Goal: Task Accomplishment & Management: Manage account settings

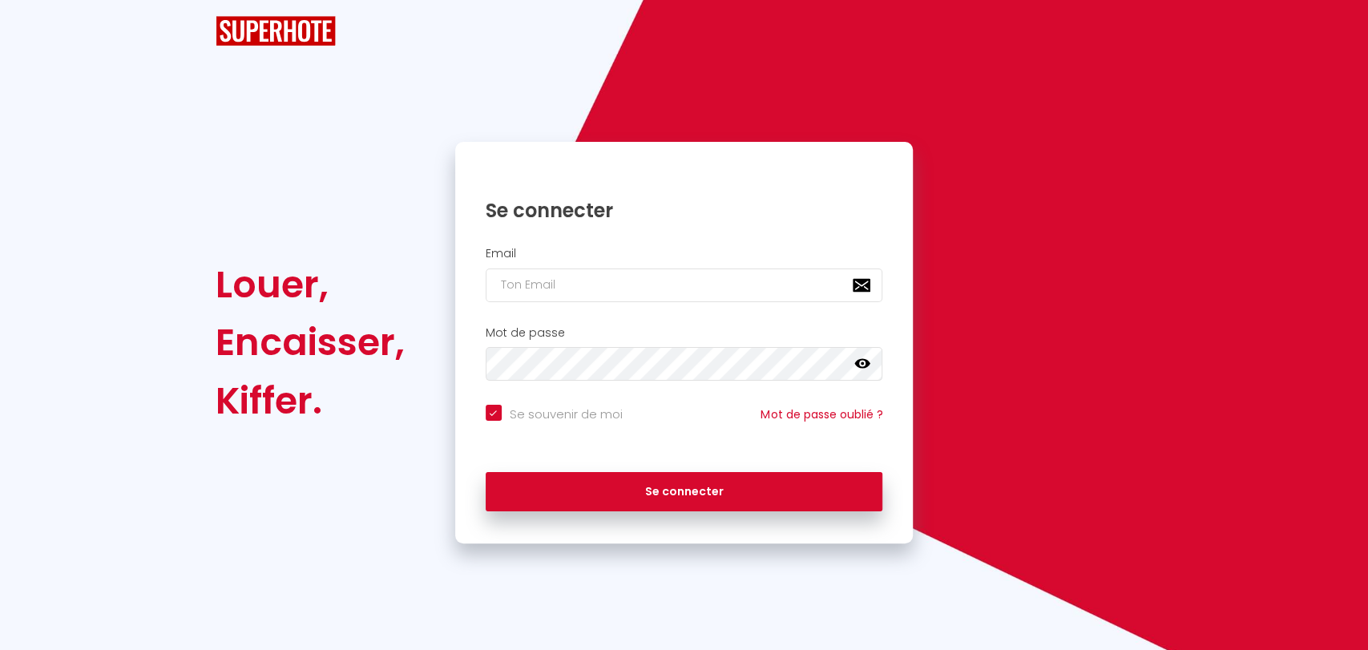
checkbox input "true"
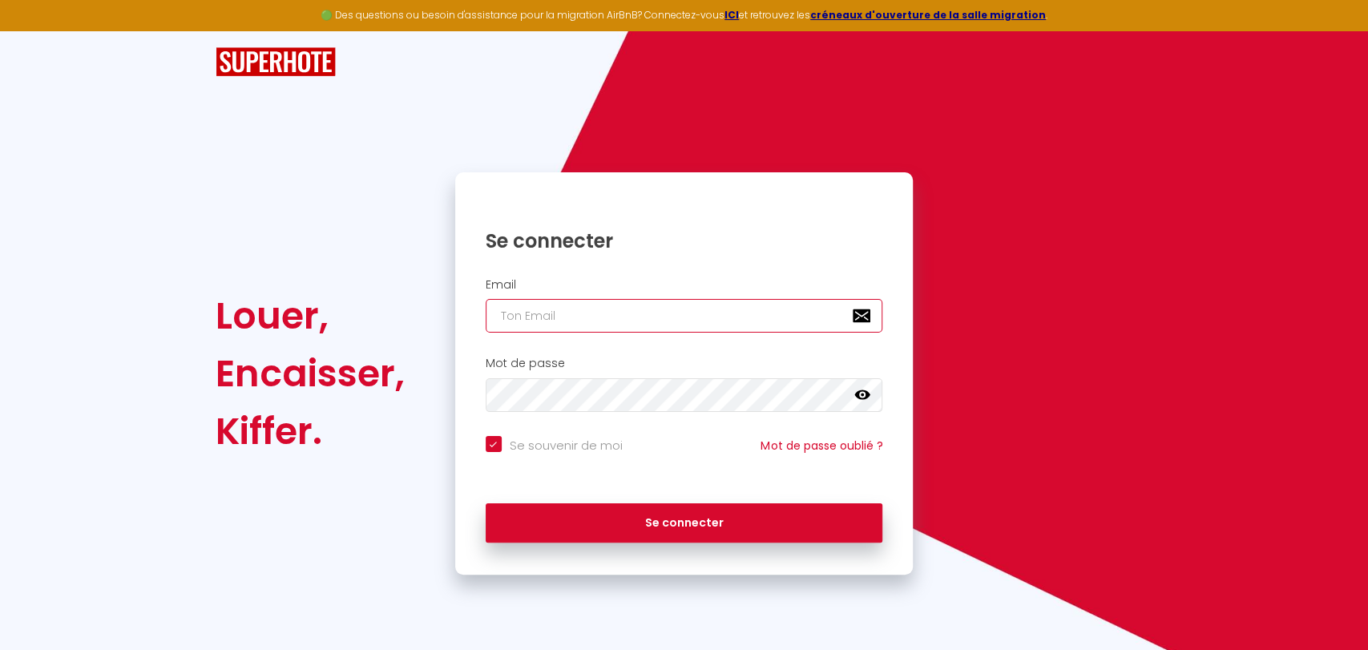
click at [566, 309] on input "email" at bounding box center [685, 316] width 398 height 34
type input "l"
checkbox input "true"
type input "le"
checkbox input "true"
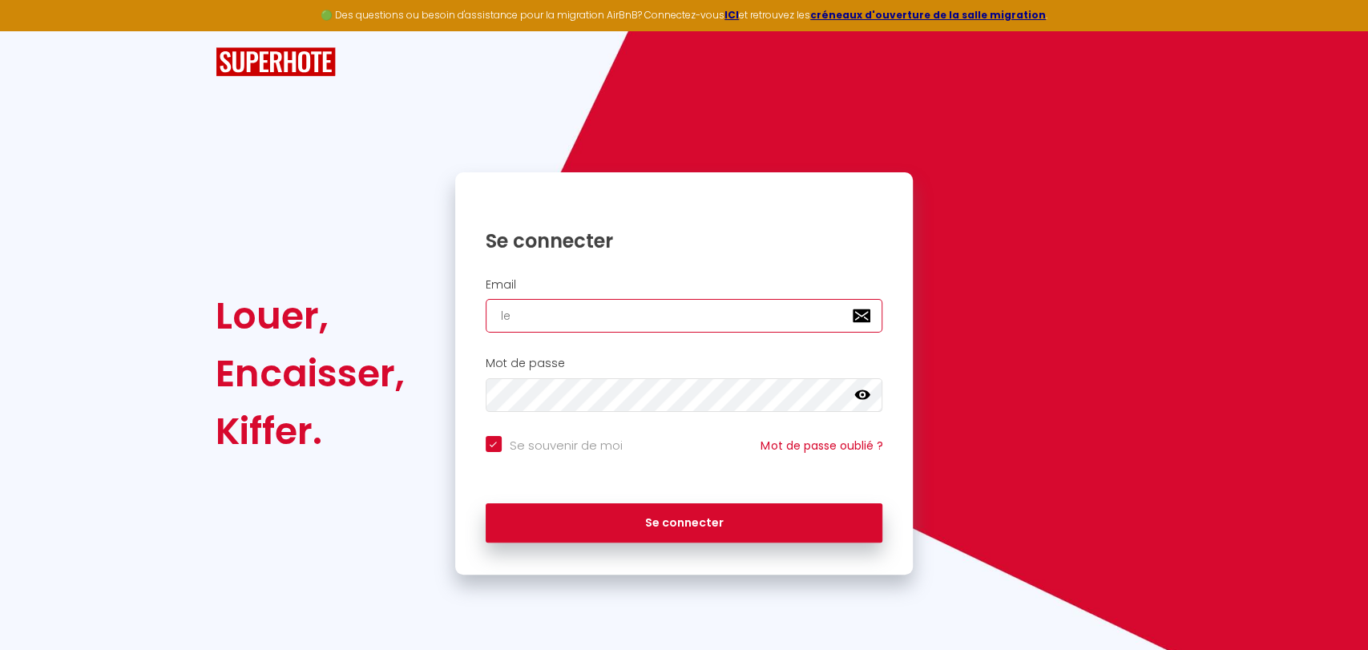
type input "lea"
checkbox input "true"
type input "leas"
checkbox input "true"
type input "leasy"
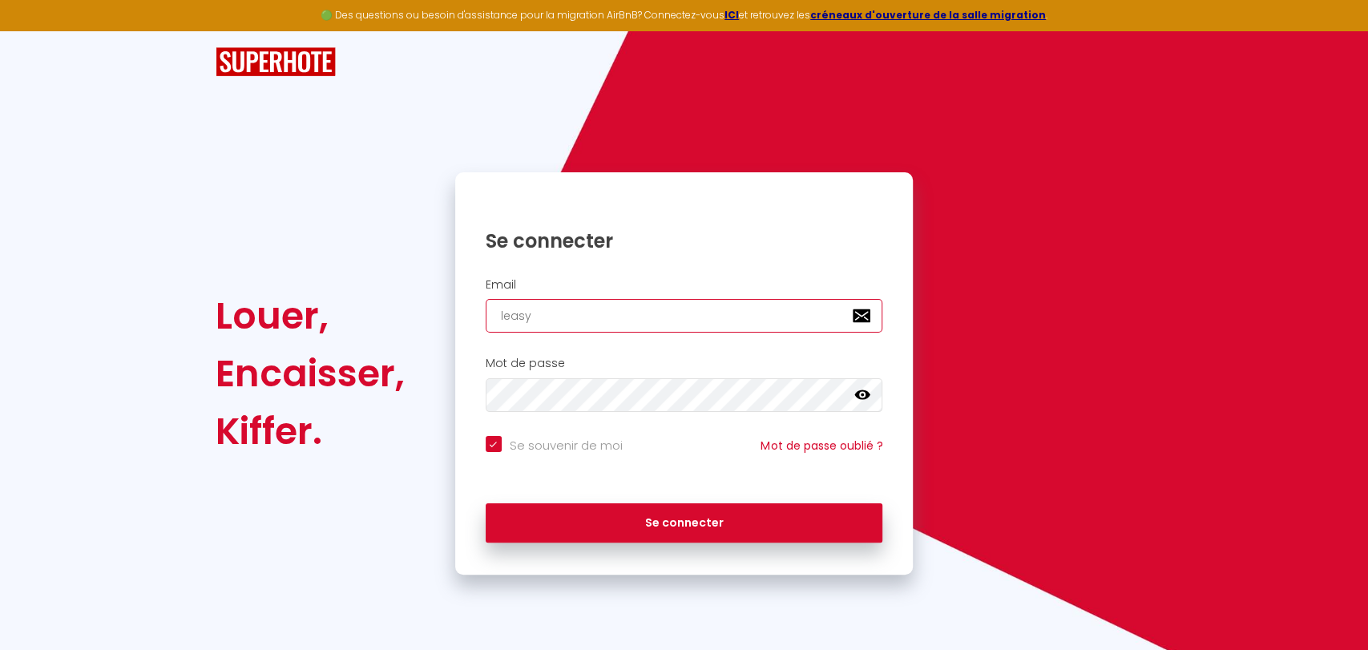
checkbox input "true"
type input "leasym"
checkbox input "true"
type input "leasymm"
checkbox input "true"
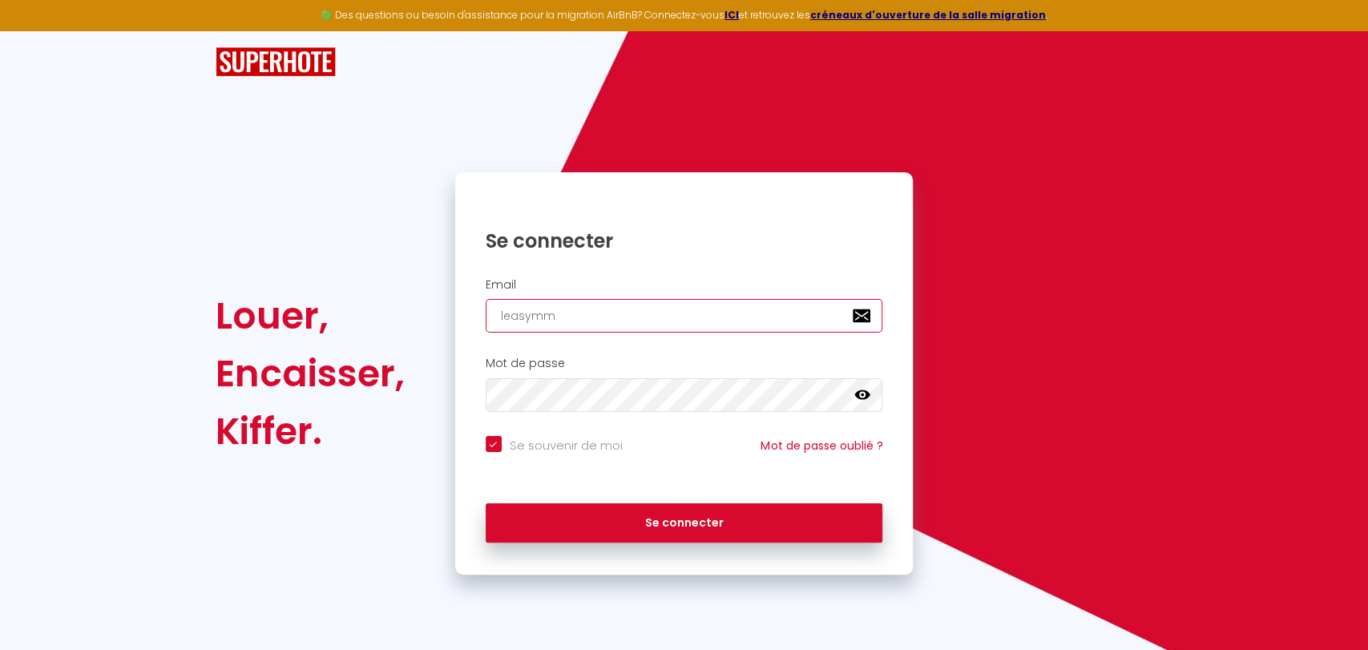
type input "leasymmo"
checkbox input "true"
type input "leasymmo."
checkbox input "true"
type input "leasymmo.oc"
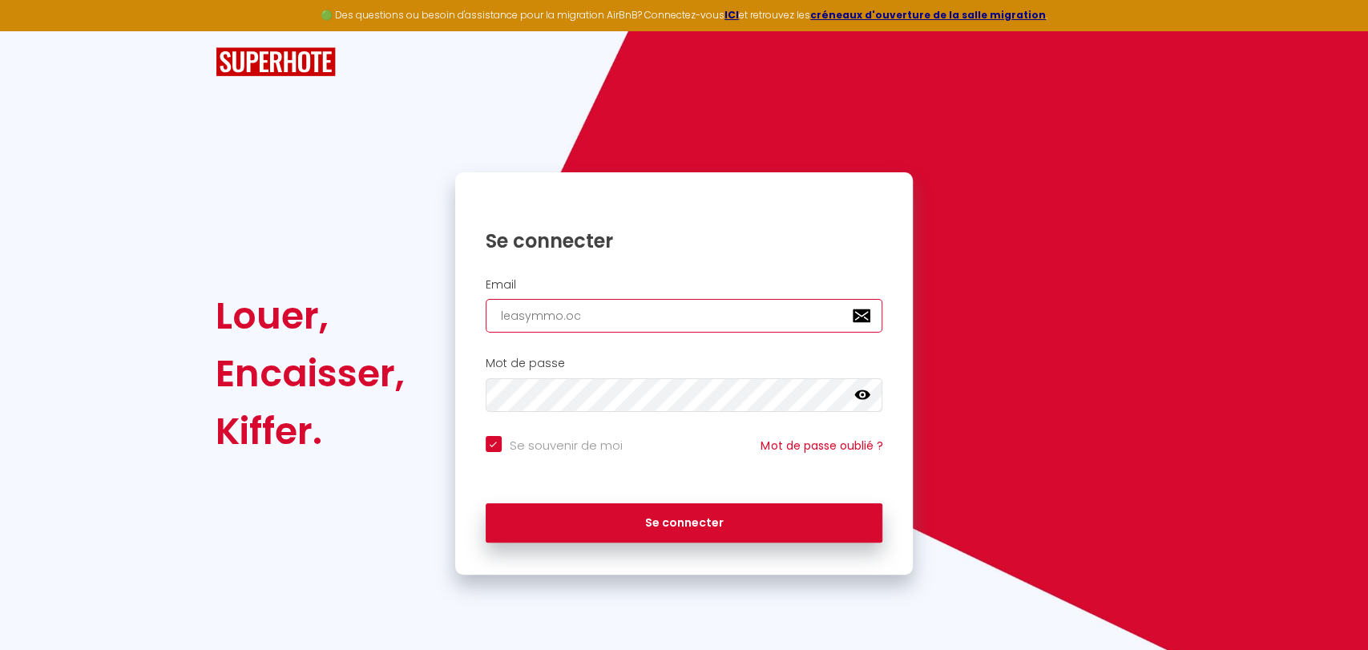
checkbox input "true"
type input "leasymmo.ocn"
checkbox input "true"
type input "leasymmo.ocnt"
checkbox input "true"
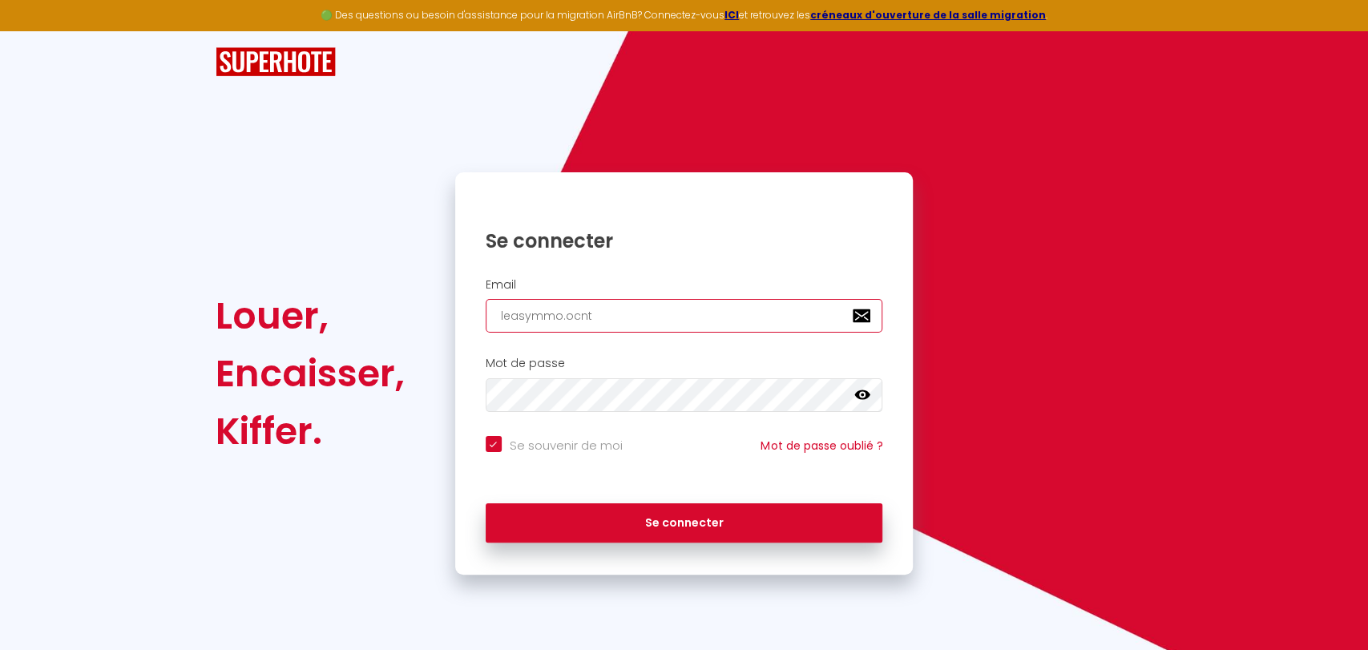
type input "leasymmo.ocnta"
checkbox input "true"
type input "leasymmo.ocntac"
checkbox input "true"
type input "leasymmo.ocntact"
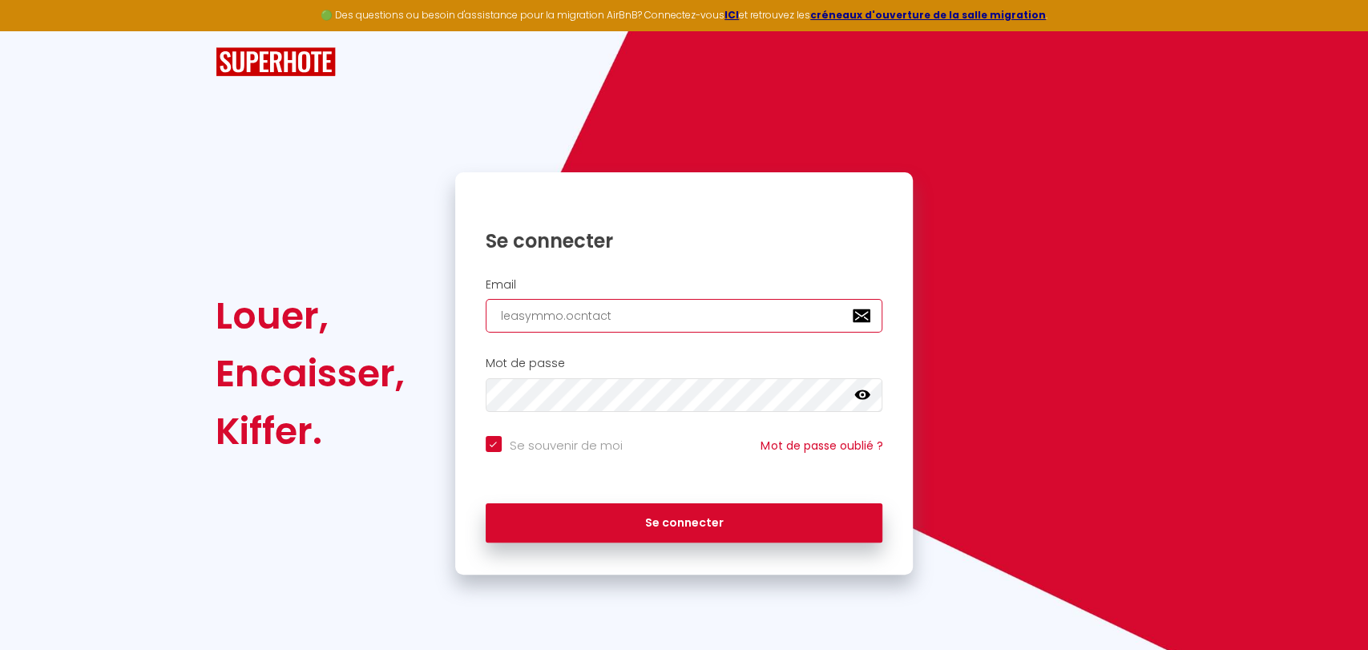
checkbox input "true"
type input "leasymmo.ocntac"
checkbox input "true"
type input "leasymmo.ocnta"
checkbox input "true"
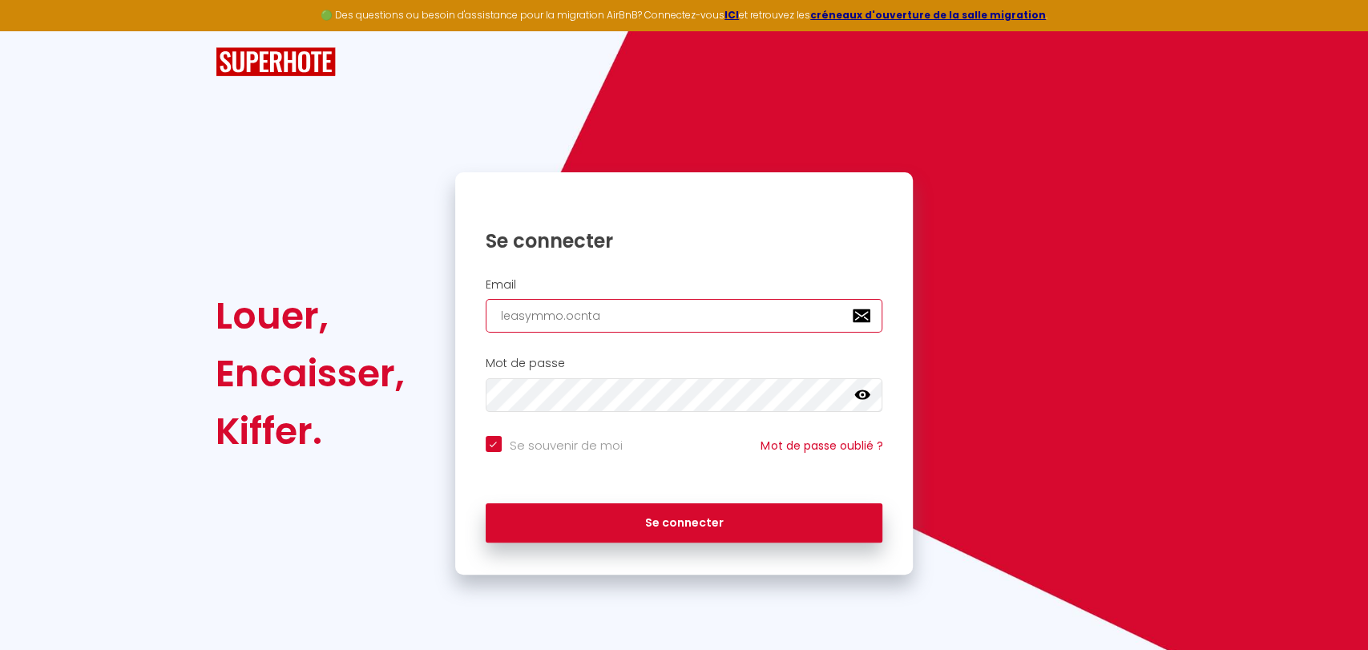
type input "leasymmo.ocnt"
checkbox input "true"
type input "leasymmo.ocn"
checkbox input "true"
type input "leasymmo.oc"
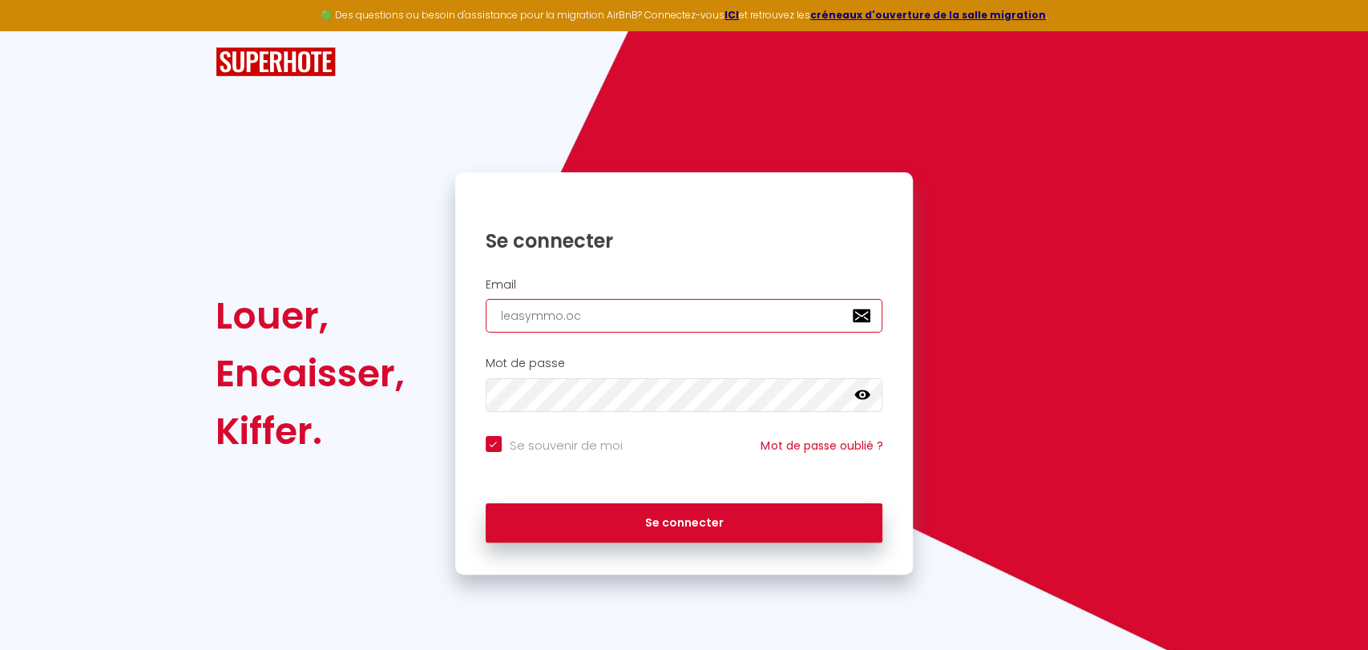
checkbox input "true"
type input "leasymmo.o"
checkbox input "true"
type input "leasymmo."
checkbox input "true"
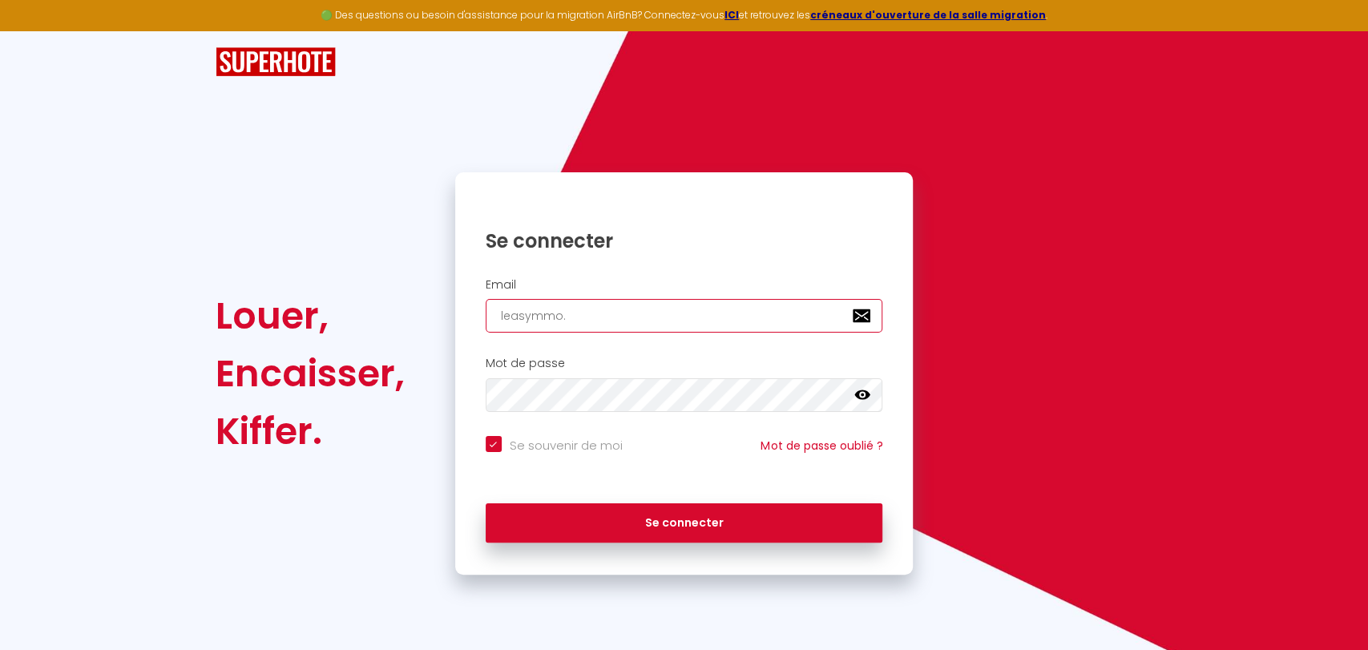
type input "leasymmo.c"
checkbox input "true"
type input "[DOMAIN_NAME]"
checkbox input "true"
type input "leasymmo.con"
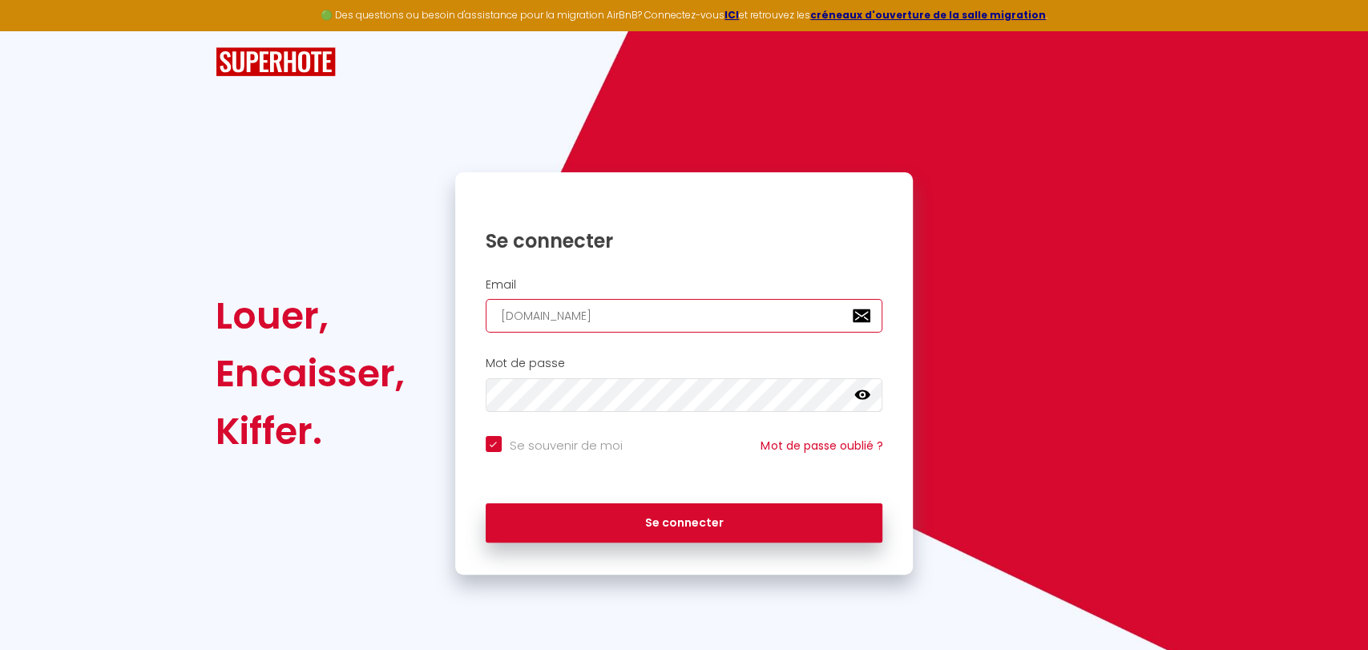
checkbox input "true"
type input "leasymmo.cont"
checkbox input "true"
type input "leasymmo.conta"
checkbox input "true"
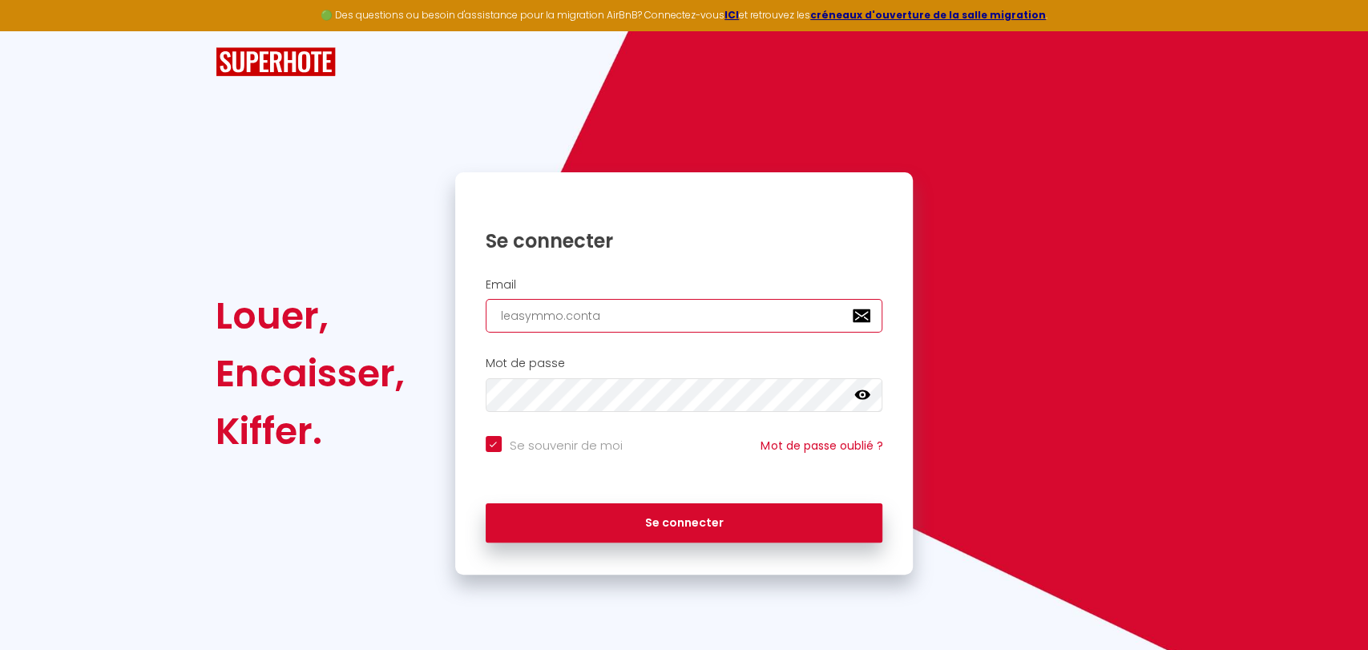
type input "leasymmo.contac"
checkbox input "true"
type input "[DOMAIN_NAME]"
checkbox input "true"
type input "leasymmo.contactà"
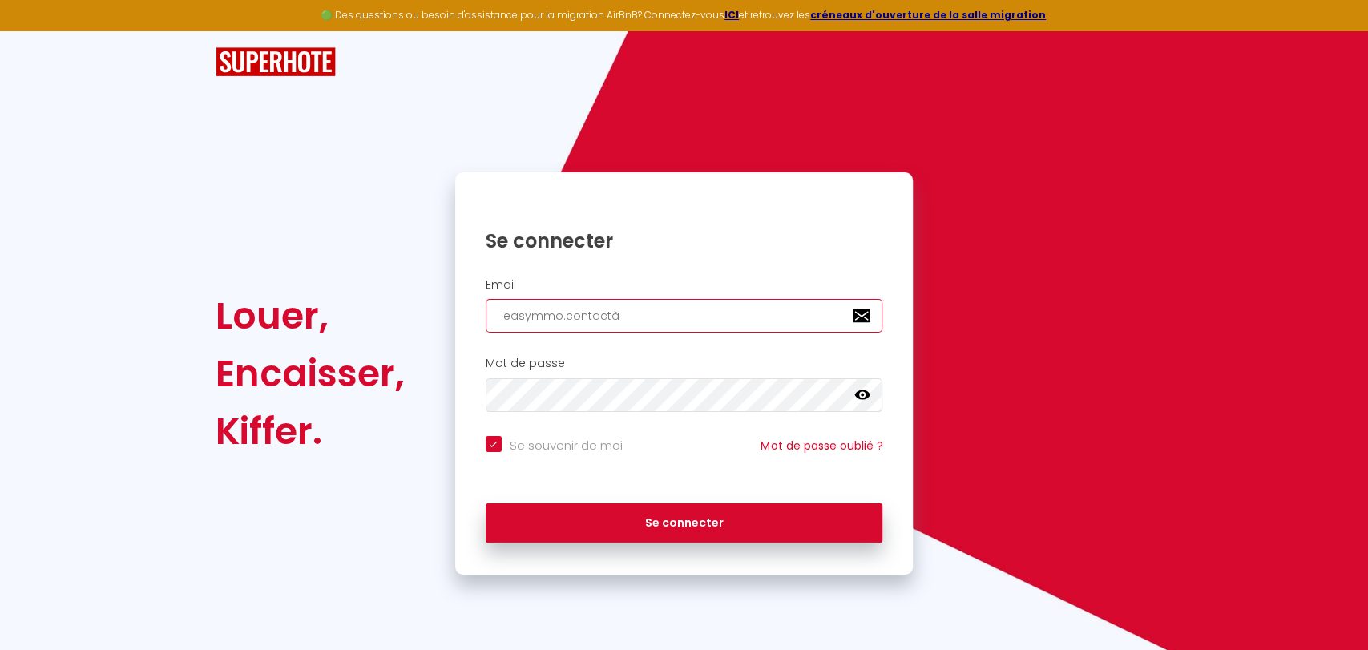
checkbox input "true"
type input "leasymmo.contactàg"
checkbox input "true"
type input "leasymmo.contactàgm"
checkbox input "true"
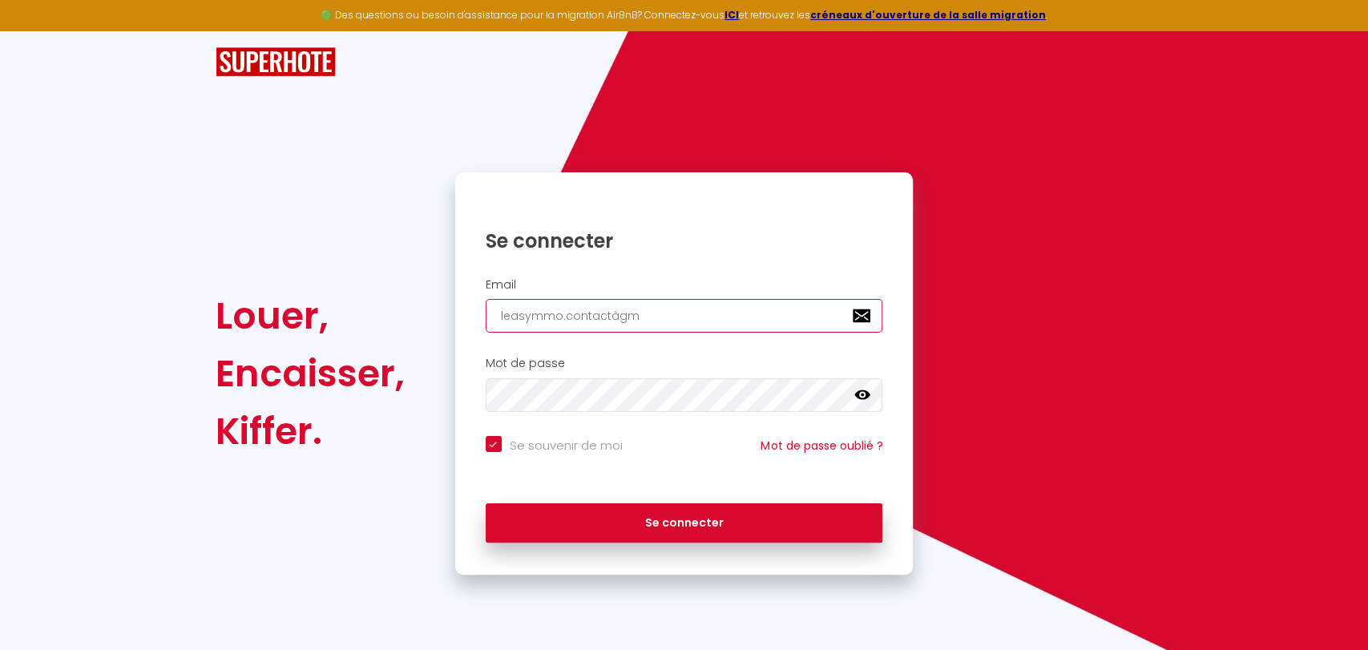
type input "leasymmo.contactàgma"
checkbox input "true"
type input "leasymmo.contactàgmai"
checkbox input "true"
type input "leasymmo.contactàgma"
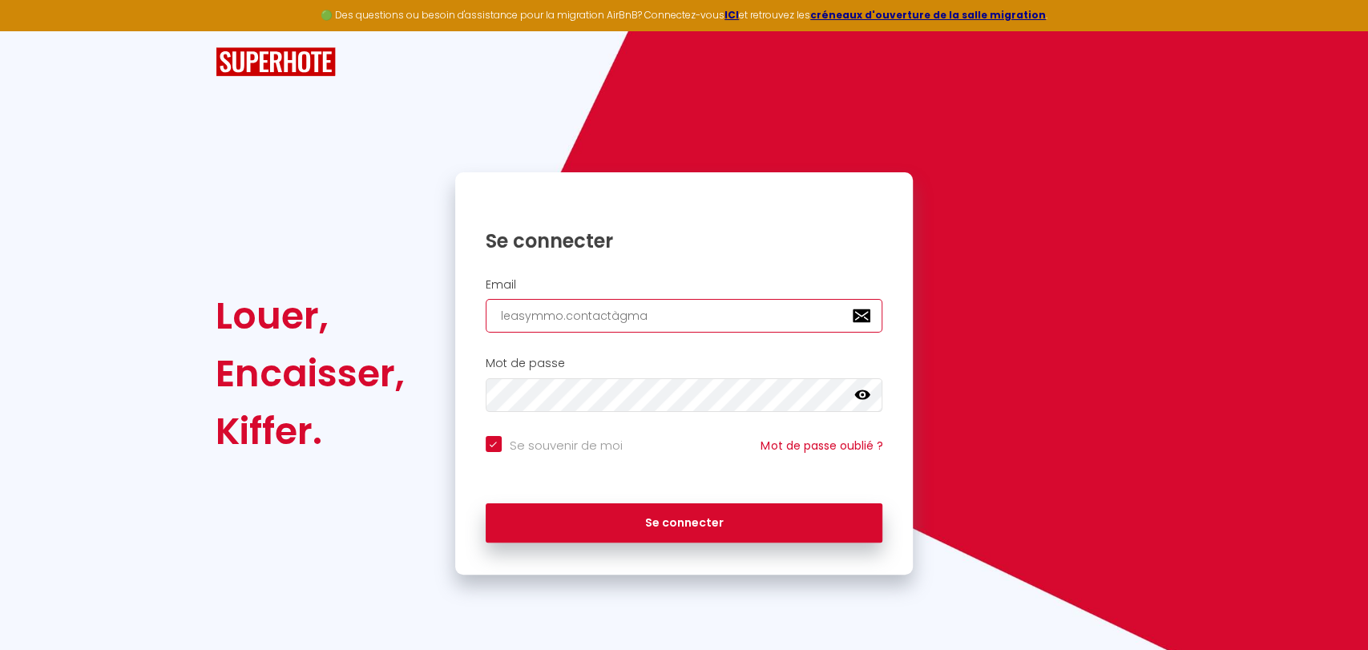
checkbox input "true"
type input "leasymmo.contactàgm"
checkbox input "true"
type input "leasymmo.contactàg"
checkbox input "true"
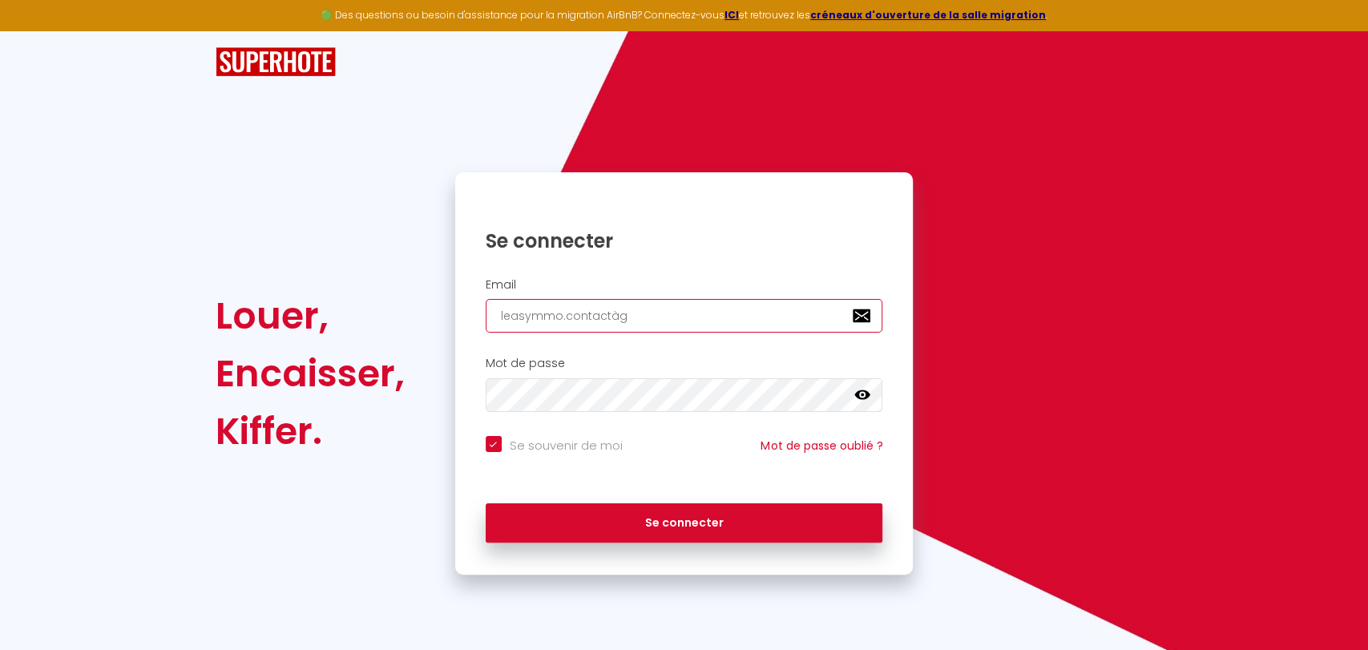
type input "leasymmo.contactà"
checkbox input "true"
type input "[DOMAIN_NAME]"
checkbox input "true"
type input "[DOMAIN_NAME]@"
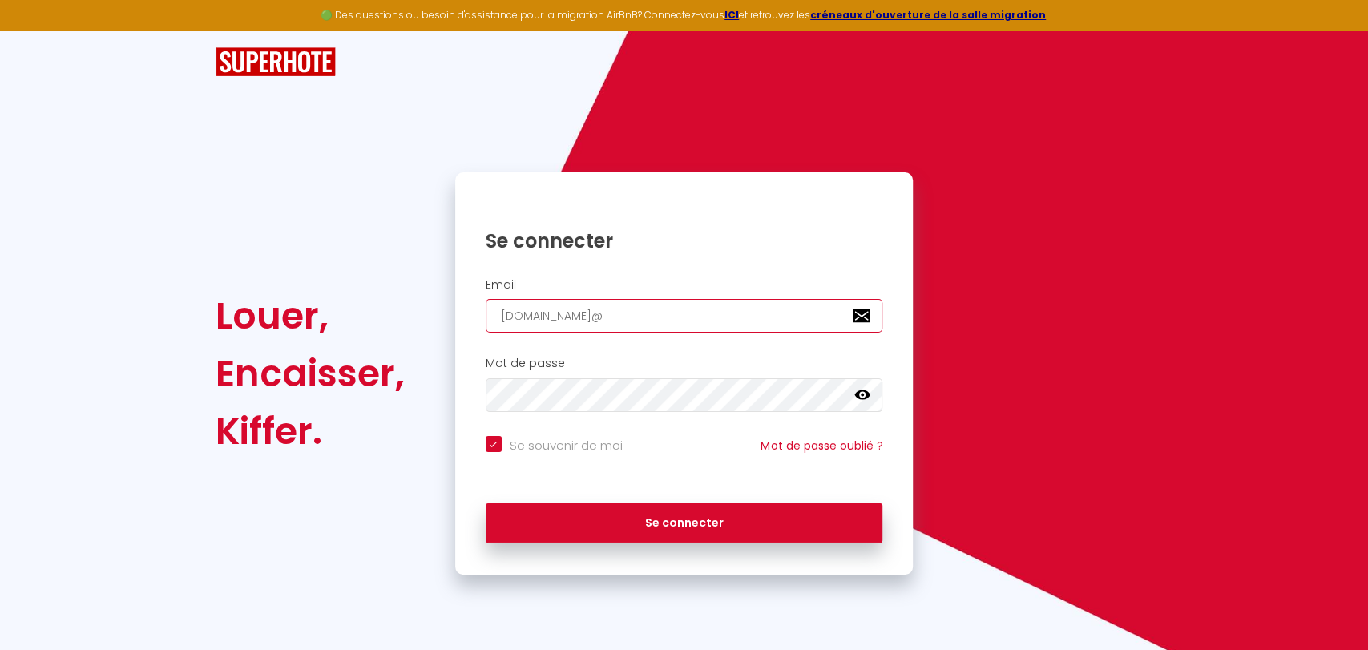
checkbox input "true"
type input "[DOMAIN_NAME]@g"
checkbox input "true"
type input "[DOMAIN_NAME]@gm"
checkbox input "true"
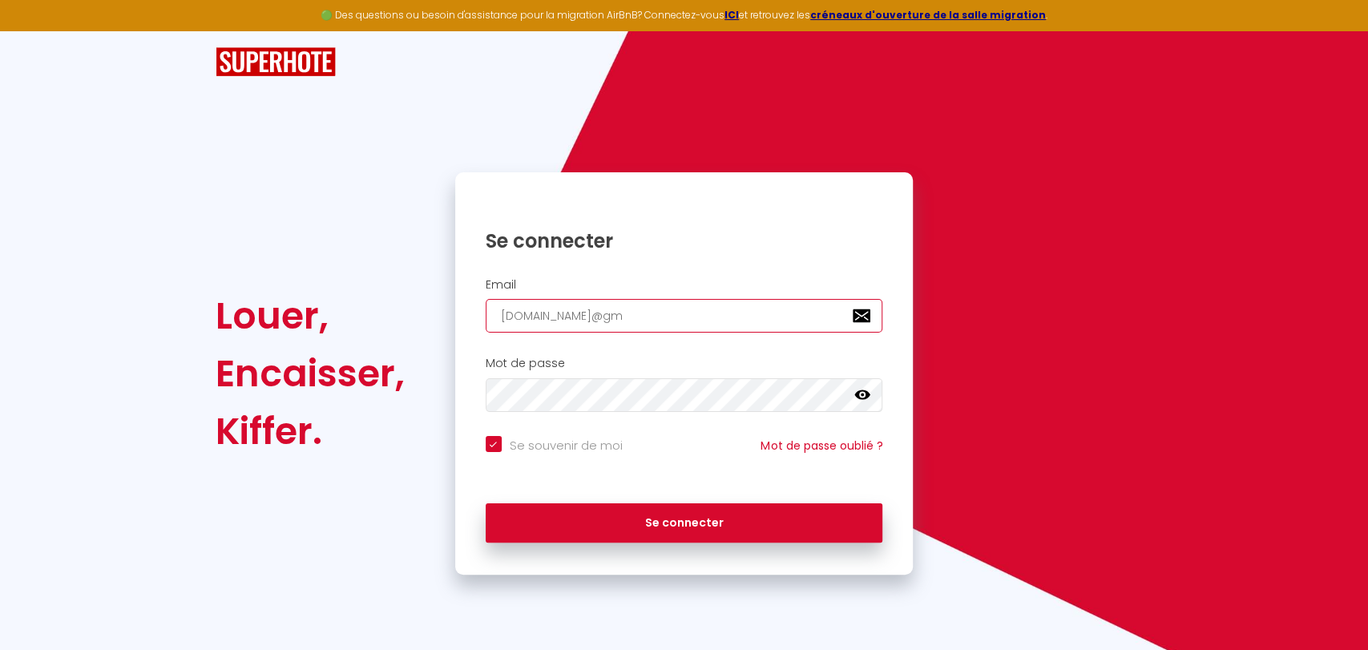
type input "[DOMAIN_NAME]@gma"
checkbox input "true"
type input "[DOMAIN_NAME]@gmai"
checkbox input "true"
type input "[DOMAIN_NAME][EMAIL_ADDRESS]"
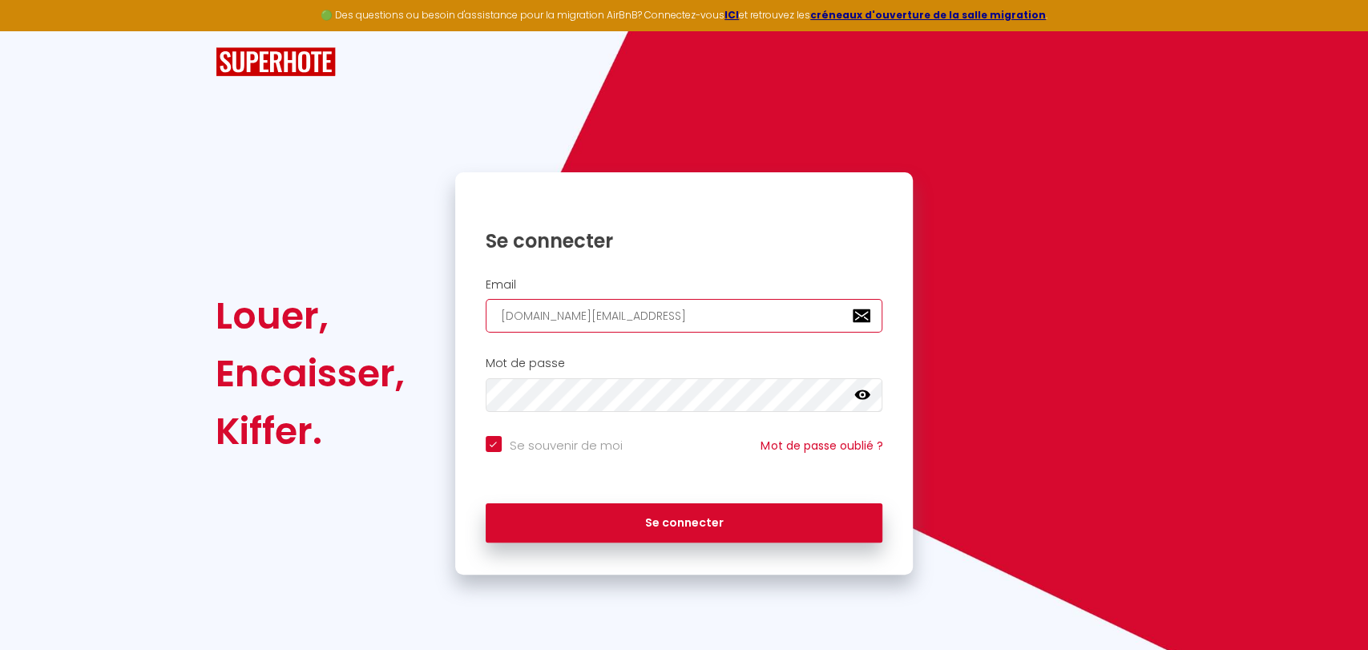
checkbox input "true"
type input "[DOMAIN_NAME][EMAIL_ADDRESS]."
checkbox input "true"
type input "[DOMAIN_NAME]@gmail.c"
checkbox input "true"
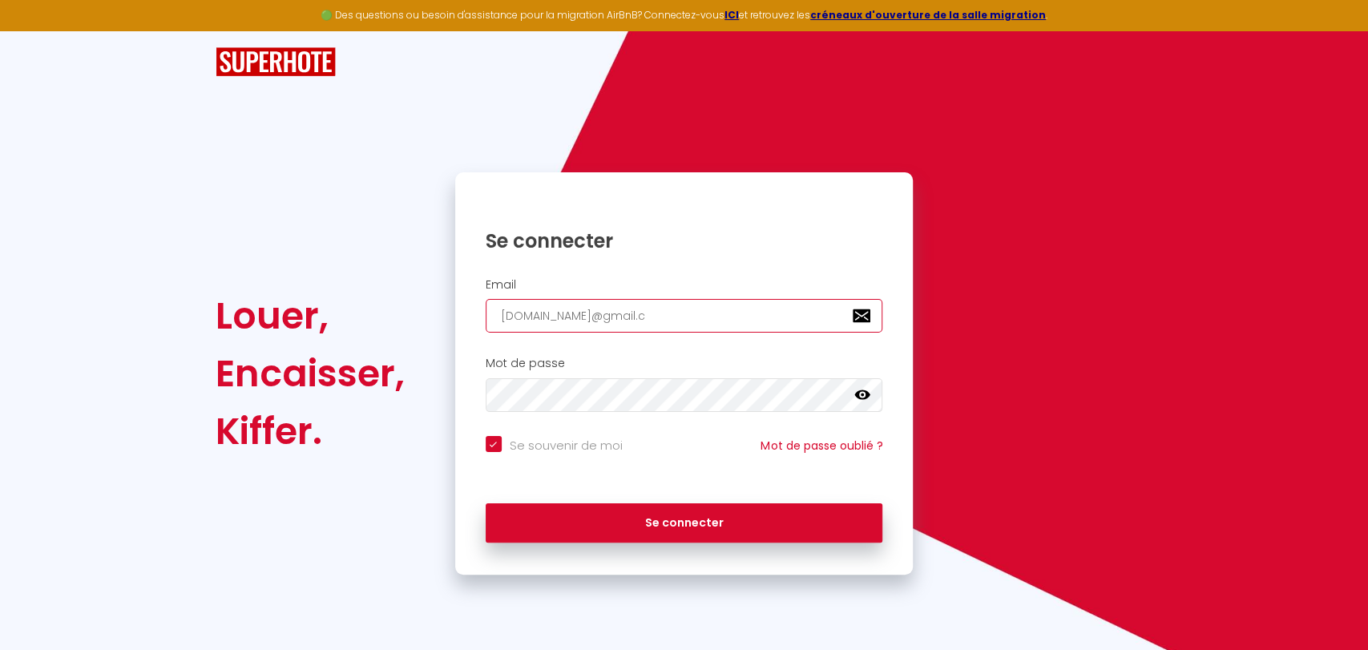
type input "[DOMAIN_NAME][EMAIL_ADDRESS][DOMAIN_NAME]"
checkbox input "true"
type input "[DOMAIN_NAME][EMAIL_ADDRESS][DOMAIN_NAME]"
checkbox input "true"
type input "[DOMAIN_NAME][EMAIL_ADDRESS][DOMAIN_NAME]"
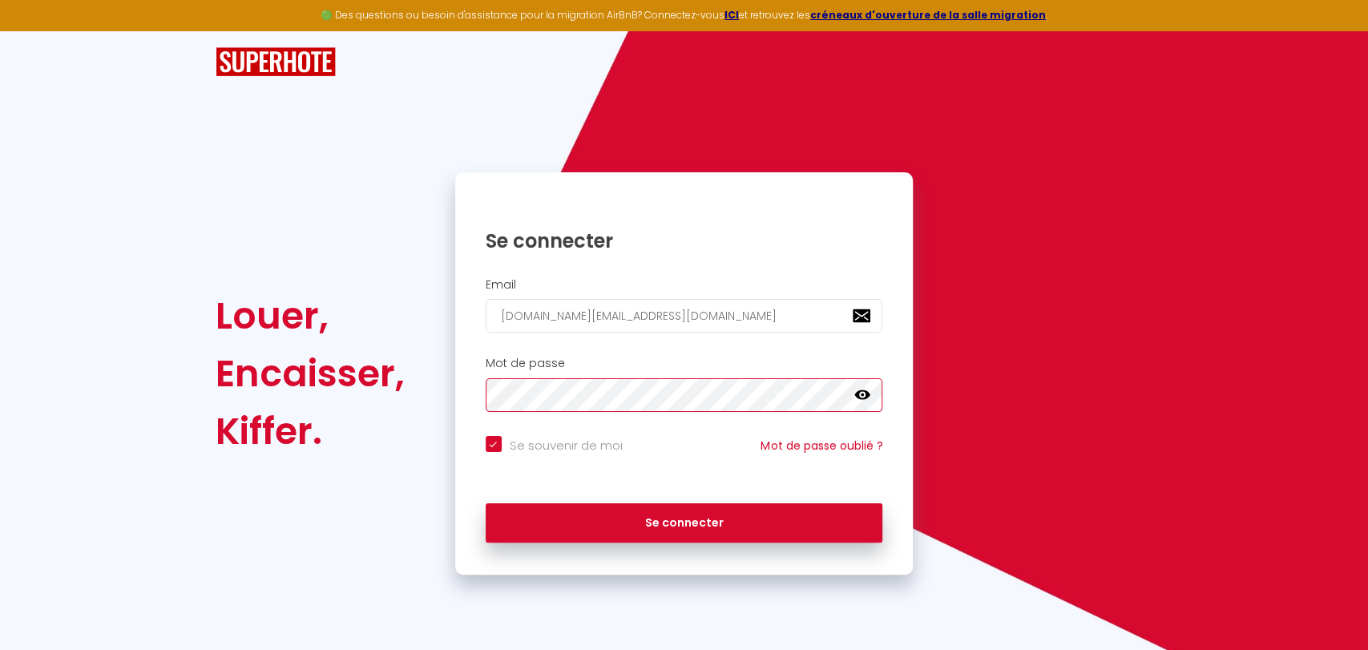
click at [486, 503] on button "Se connecter" at bounding box center [685, 523] width 398 height 40
checkbox input "true"
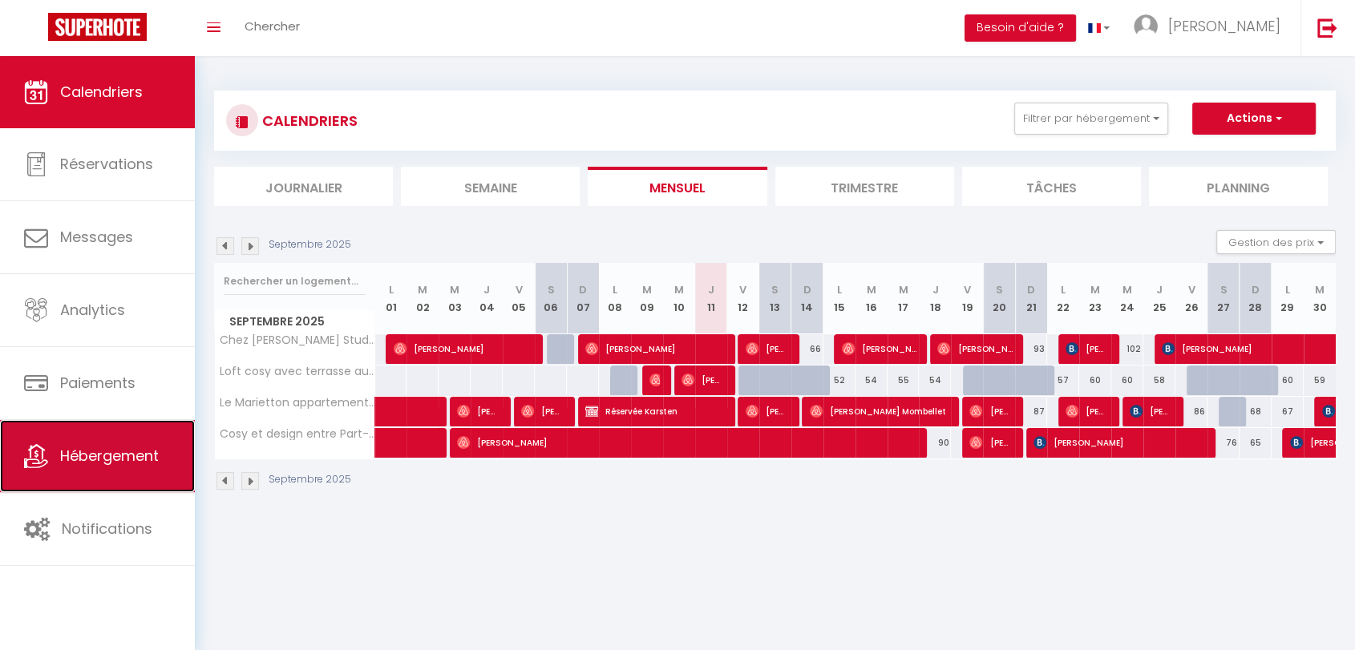
click at [83, 446] on span "Hébergement" at bounding box center [109, 456] width 99 height 20
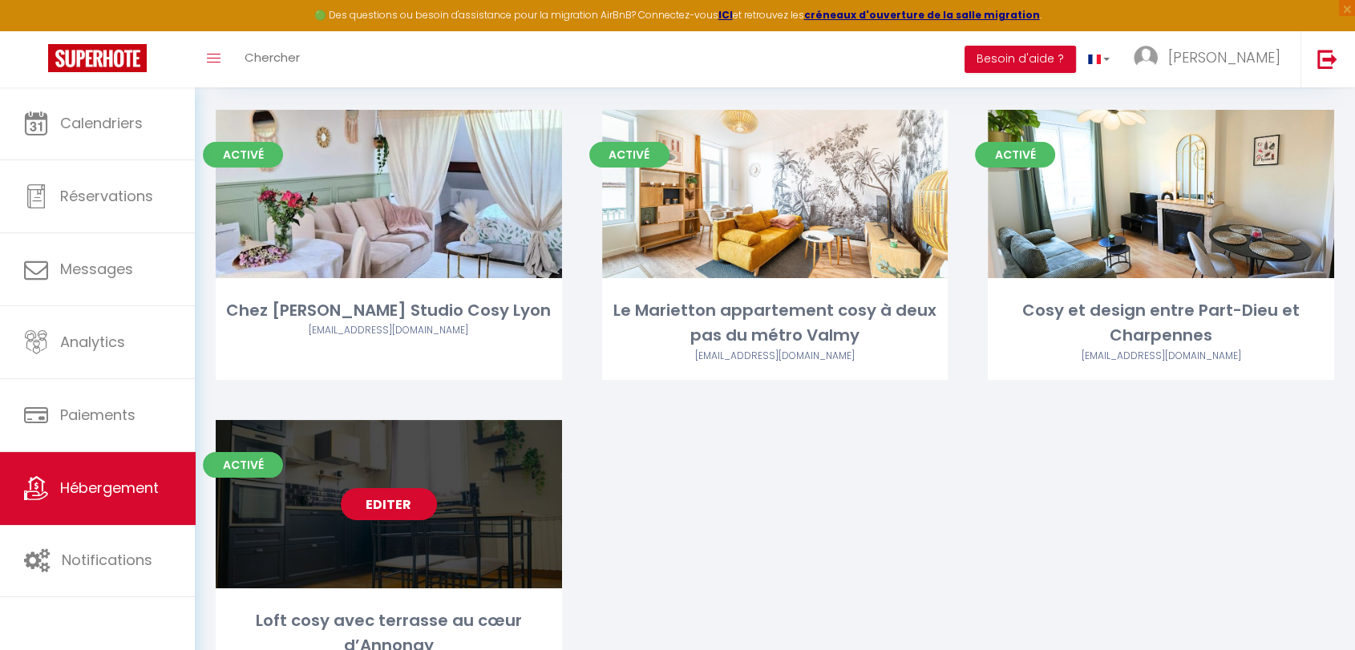
scroll to position [89, 0]
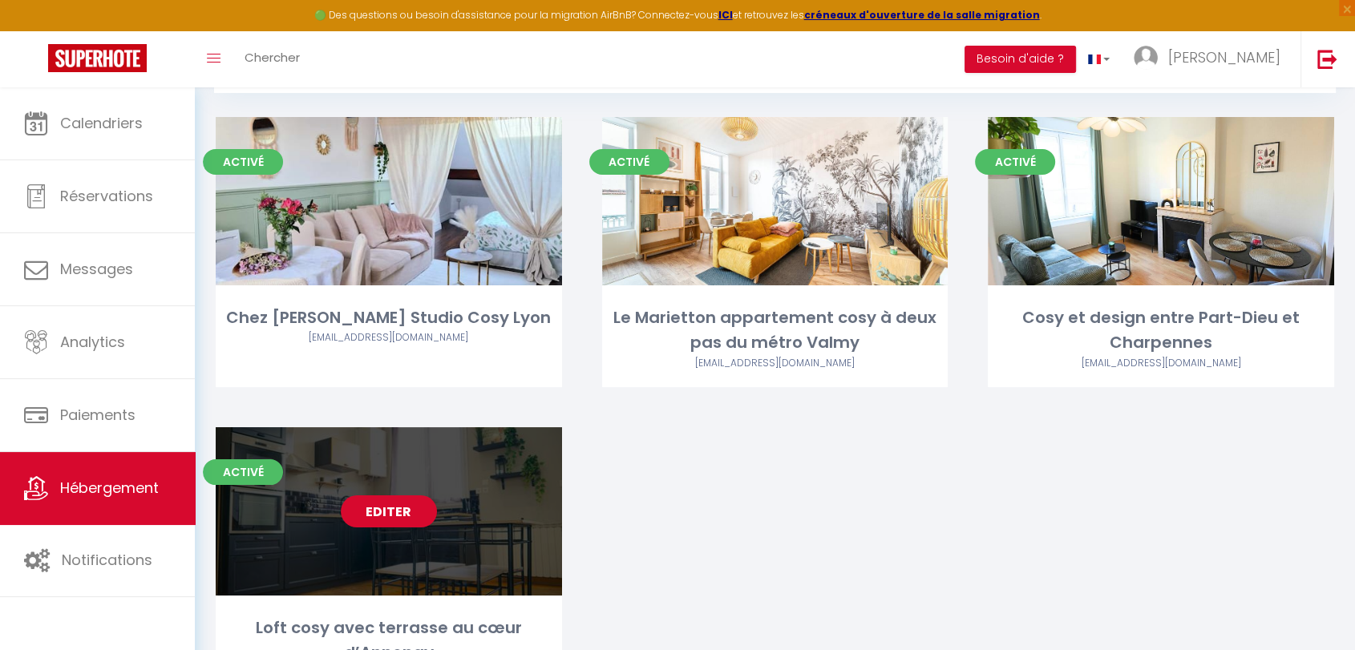
click at [372, 514] on link "Editer" at bounding box center [389, 511] width 96 height 32
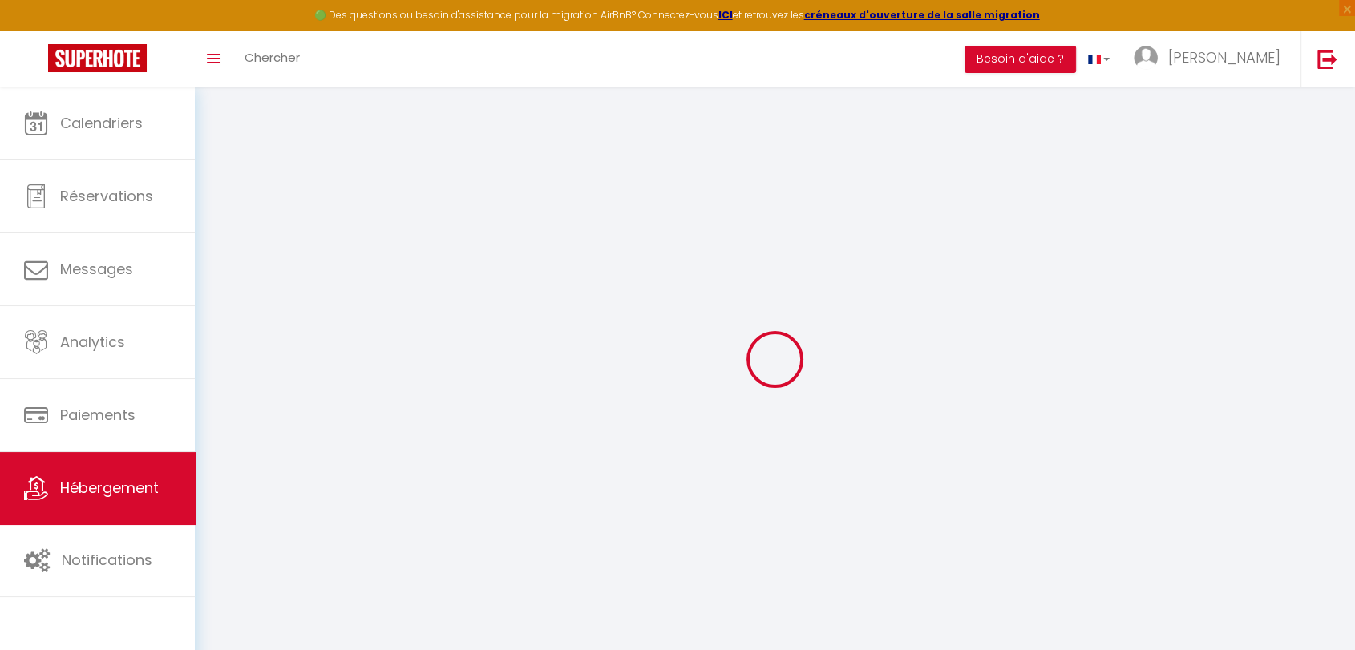
select select "+ 20 %"
select select "+ 34 %"
select select
checkbox input "true"
checkbox input "false"
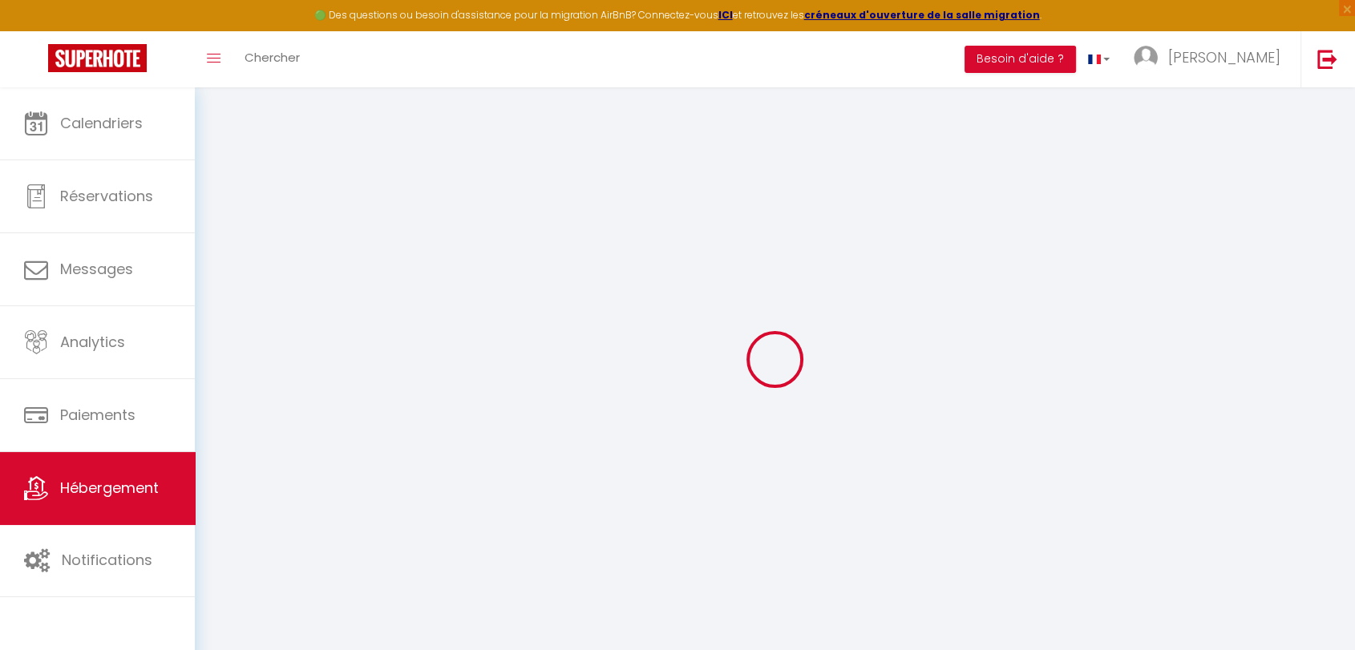
checkbox input "false"
select select "15:00"
select select "23:45"
select select "11:00"
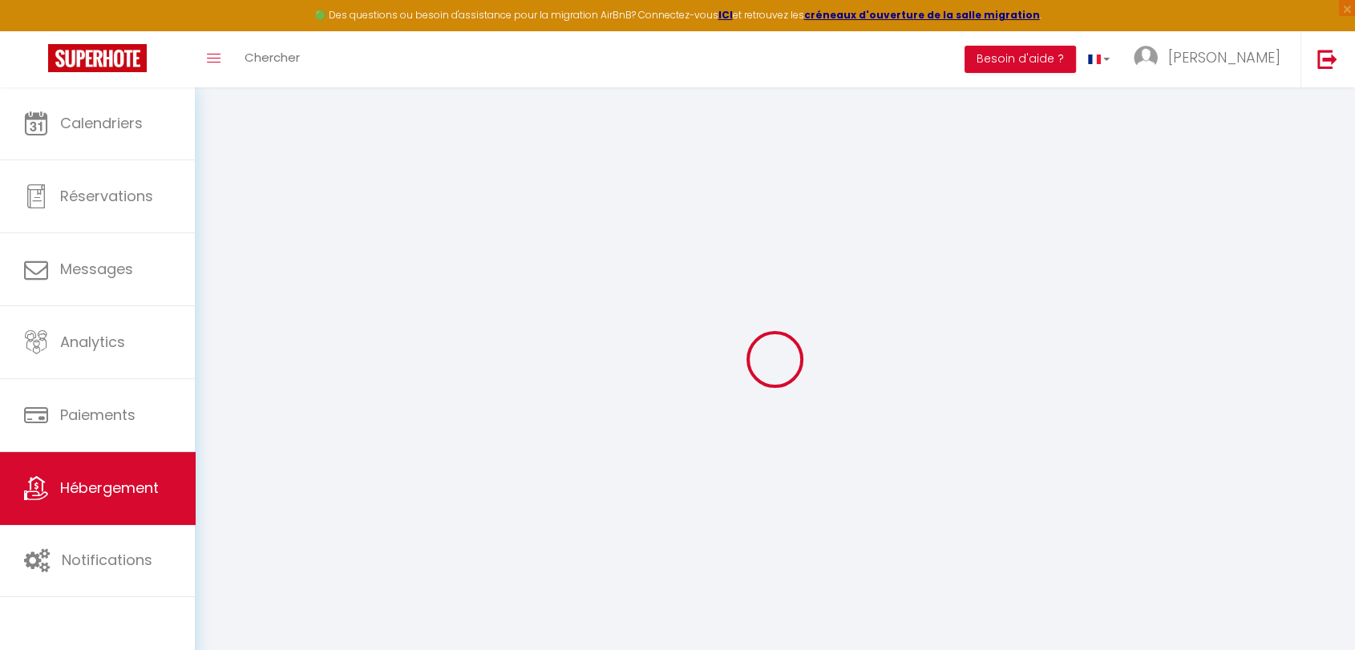
select select "30"
select select "120"
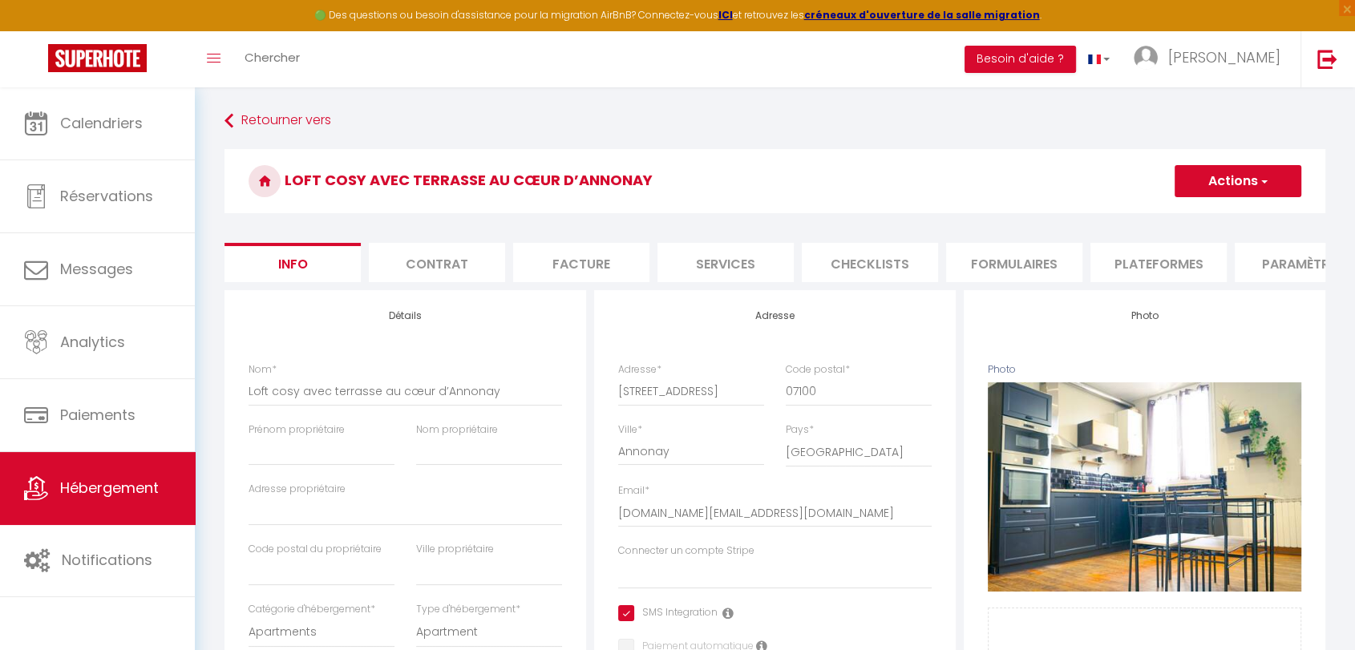
click at [1198, 257] on li "Plateformes" at bounding box center [1158, 262] width 136 height 39
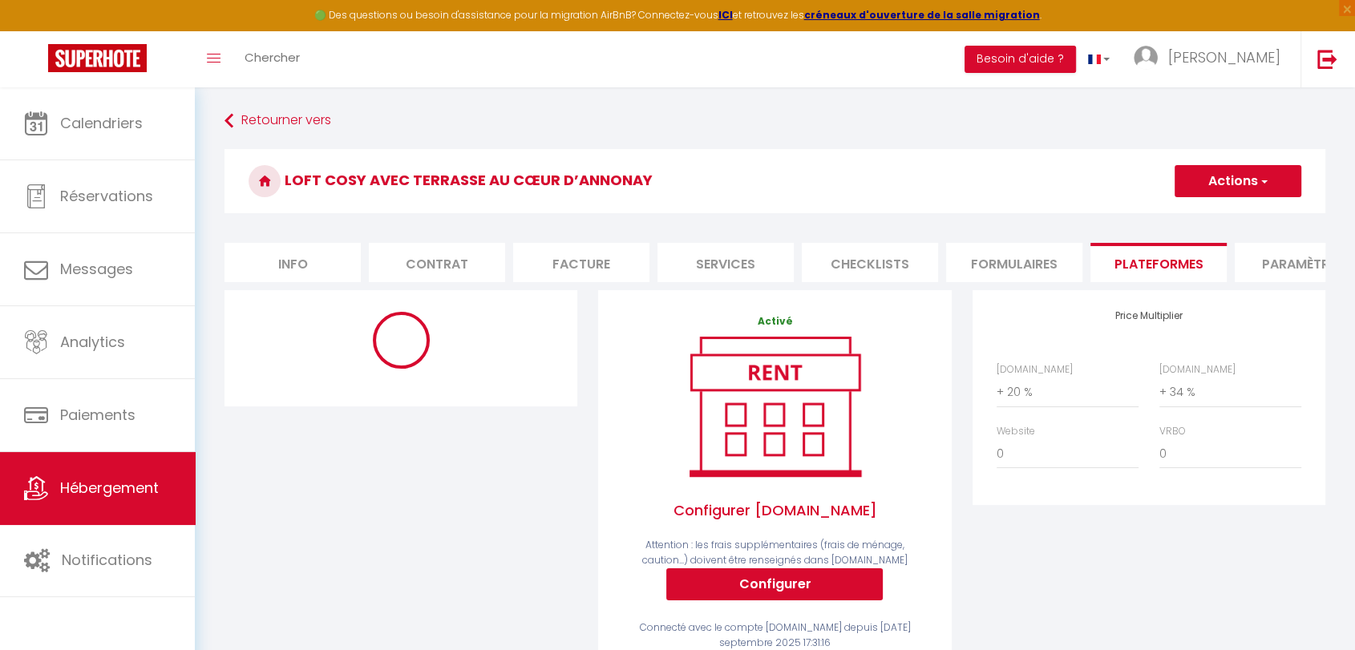
select select "365"
select select "well_reviewed_guests"
select select "EUR"
select select
select select "18821-1505180793484882375"
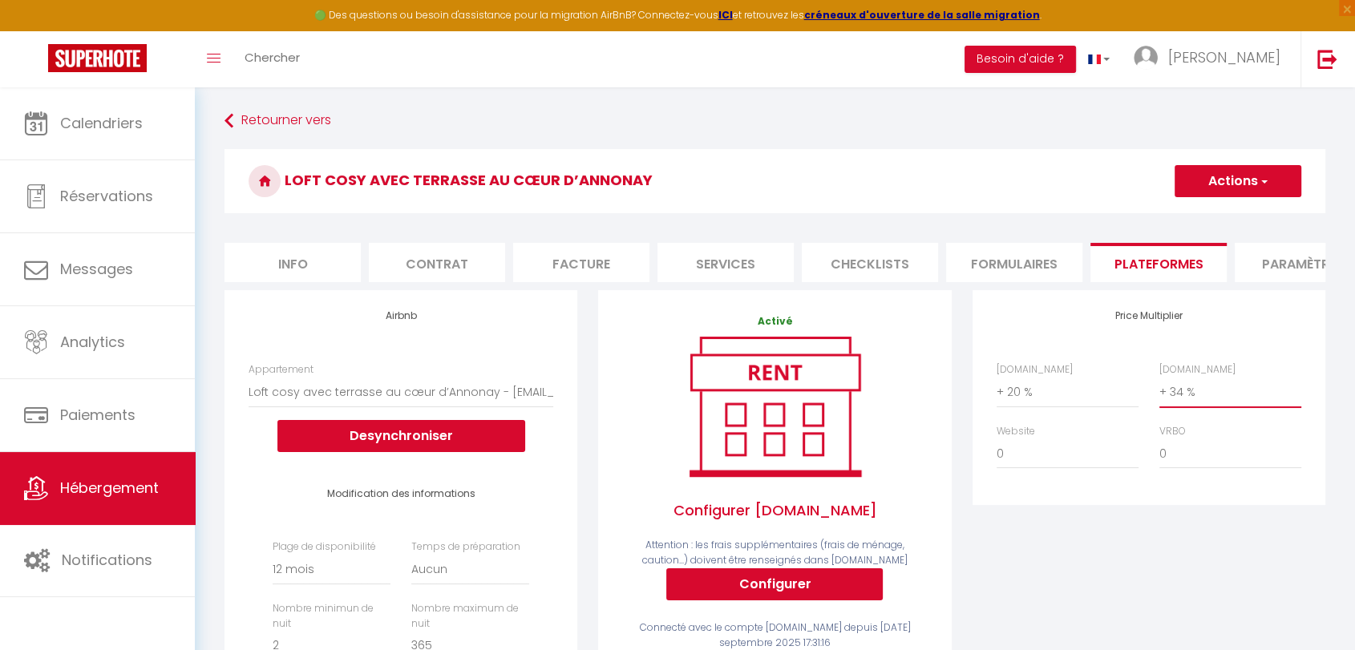
click at [1201, 407] on select "0 + 1 % + 2 % + 3 % + 4 % + 5 % + 6 % + 7 % + 8 % + 9 %" at bounding box center [1230, 392] width 142 height 30
select select "+ 65 %"
click at [1159, 390] on select "0 + 1 % + 2 % + 3 % + 4 % + 5 % + 6 % + 7 % + 8 % + 9 %" at bounding box center [1230, 392] width 142 height 30
select select
click at [1223, 532] on div "Price Multiplier [DOMAIN_NAME] 0 + 1 % + 2 % + 3 % + 4 % + 5 % + 6 % + 7 %" at bounding box center [1149, 602] width 374 height 624
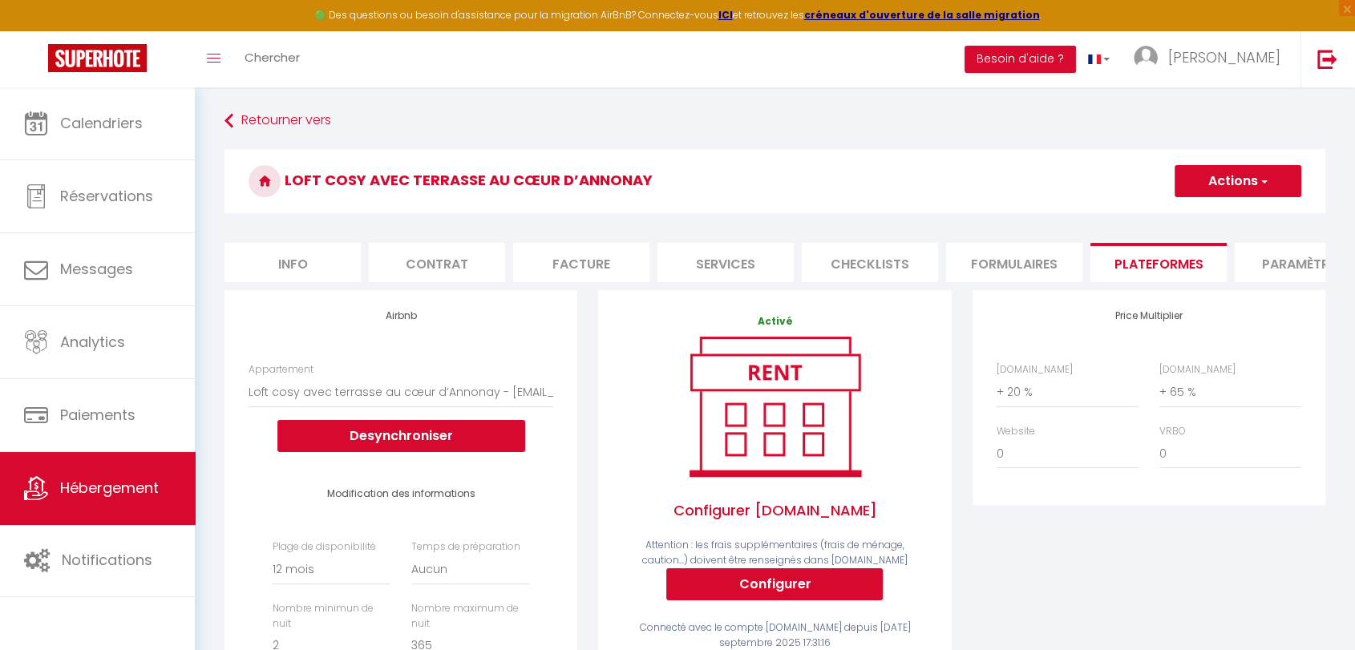
click at [1228, 188] on button "Actions" at bounding box center [1237, 181] width 127 height 32
click at [1231, 213] on link "Enregistrer" at bounding box center [1237, 216] width 127 height 21
select select "365"
select select "well_reviewed_guests"
select select "EUR"
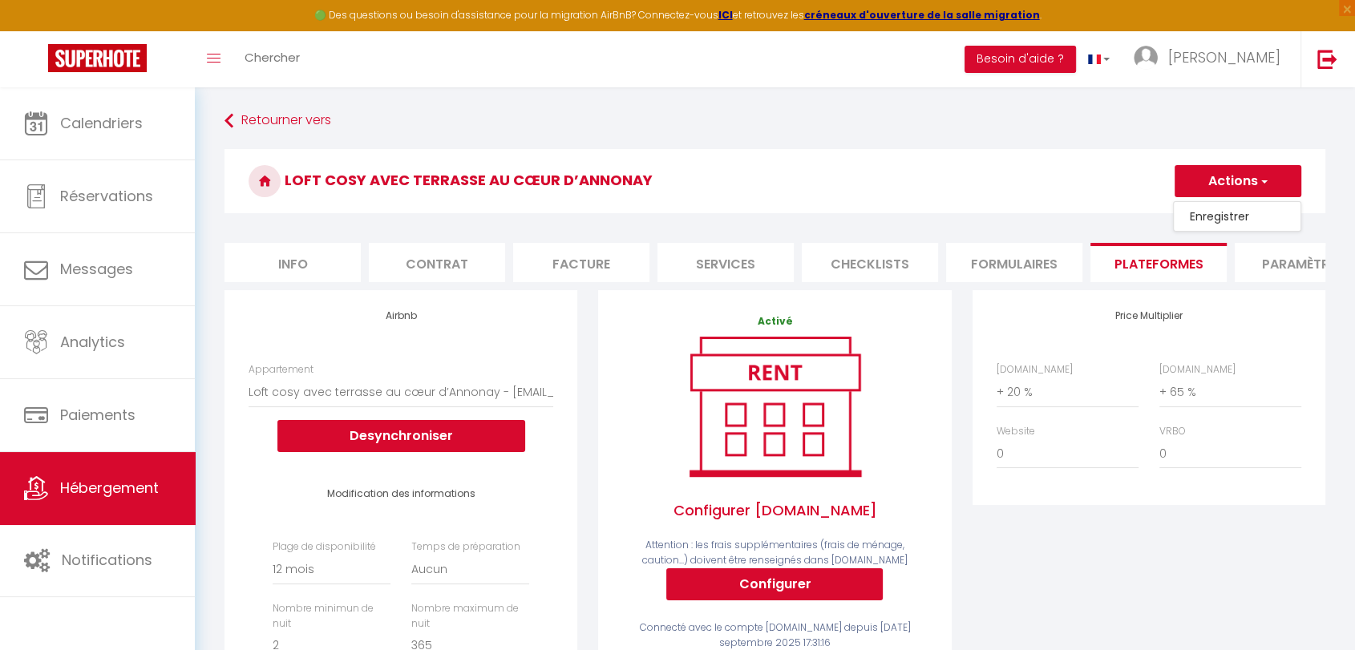
select select
click at [1237, 181] on button "Actions" at bounding box center [1237, 181] width 127 height 32
click at [1226, 210] on link "Enregistrer" at bounding box center [1237, 216] width 127 height 21
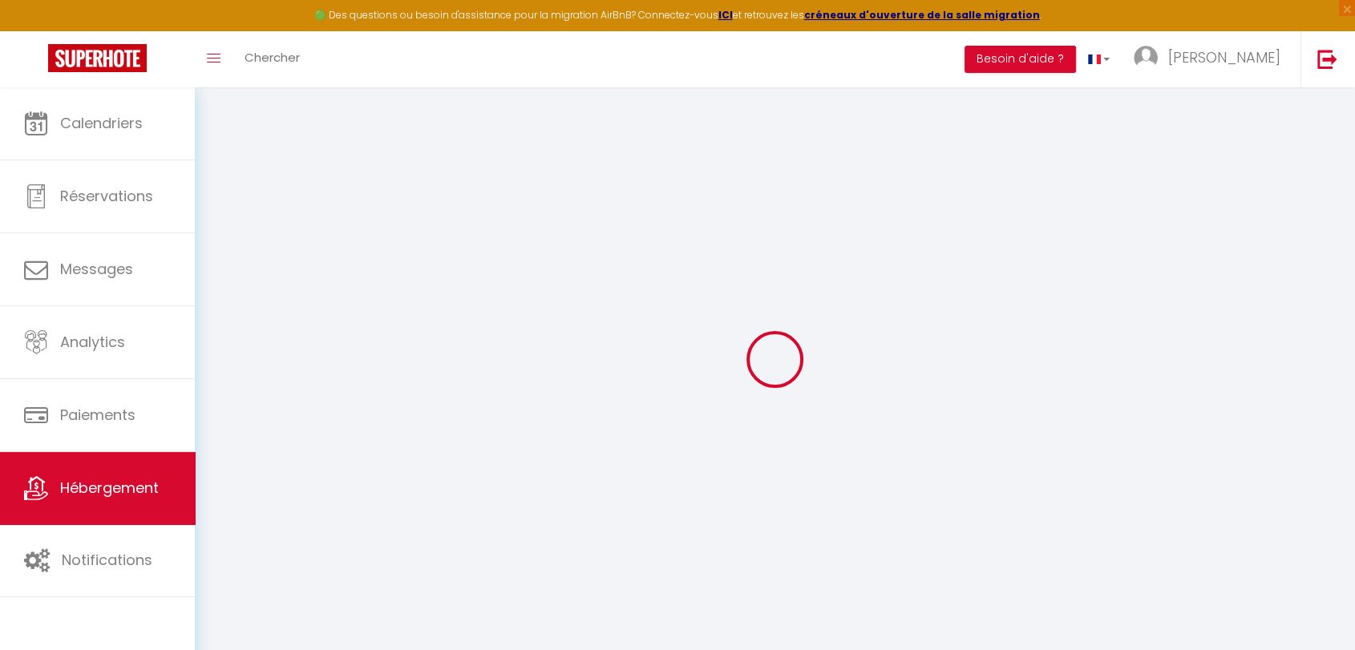
select select "365"
select select "well_reviewed_guests"
select select "EUR"
select select
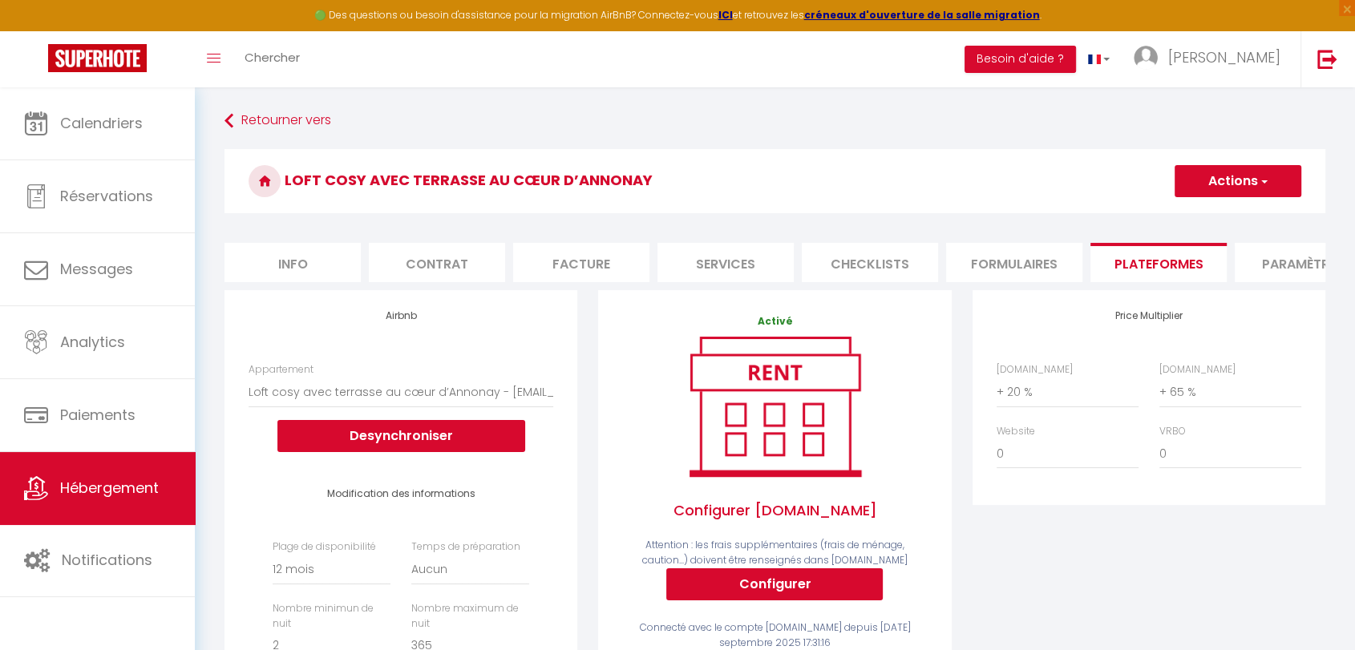
click at [1221, 178] on button "Actions" at bounding box center [1237, 181] width 127 height 32
click at [1204, 216] on link "Enregistrer" at bounding box center [1237, 216] width 127 height 21
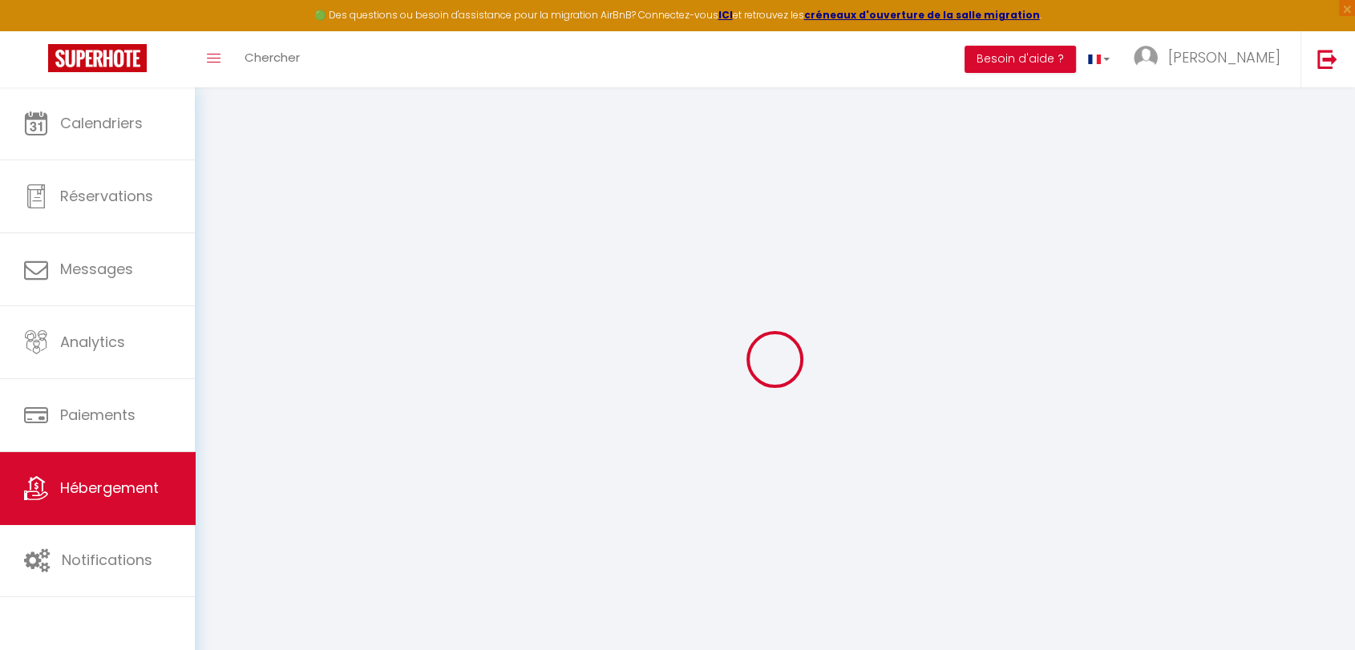
select select "365"
select select "well_reviewed_guests"
select select "EUR"
select select
